Goal: Find specific page/section: Find specific page/section

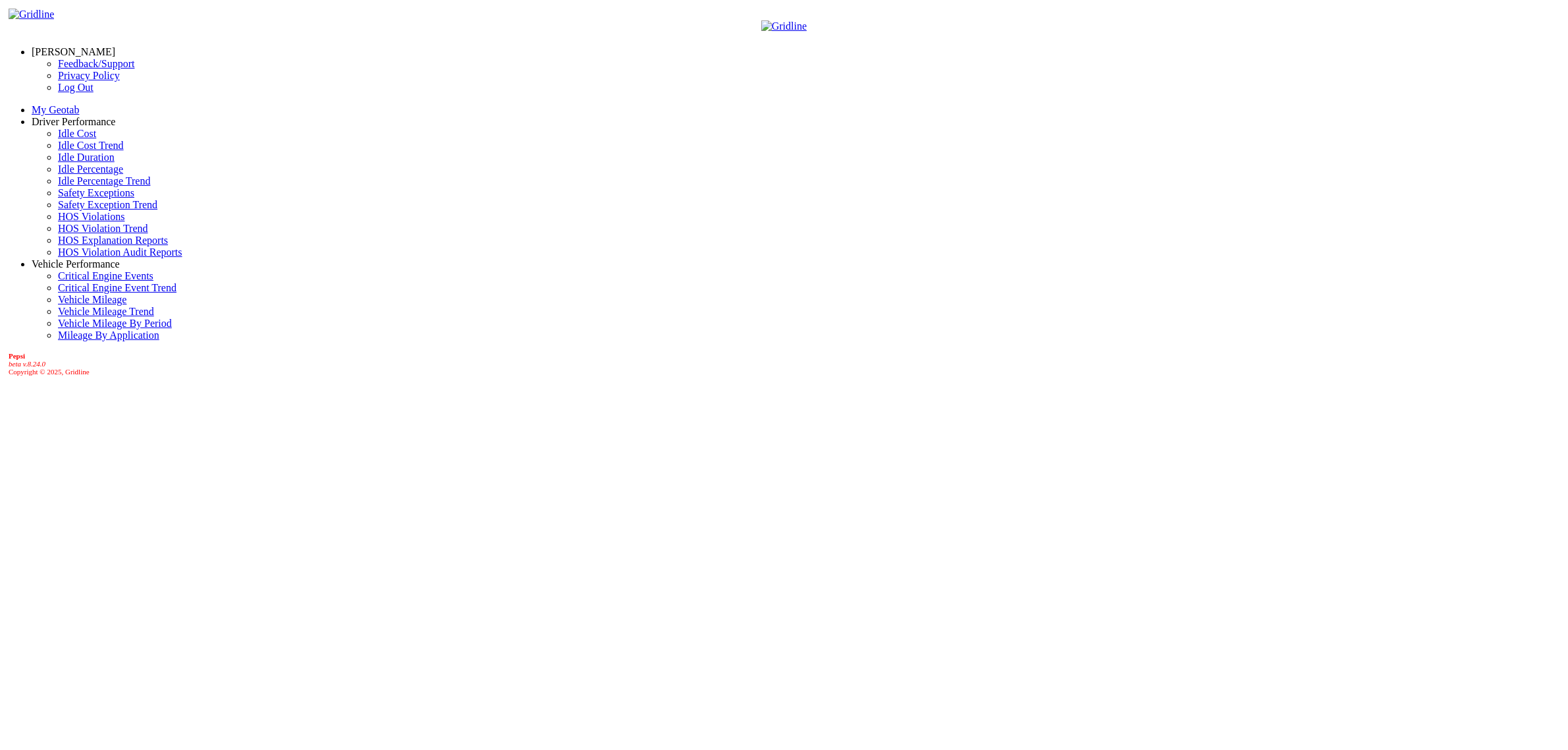
click at [83, 120] on link "Driver Performance" at bounding box center [74, 121] width 85 height 11
click at [63, 246] on link "HOS Explanation Reports" at bounding box center [113, 240] width 110 height 11
